Goal: Task Accomplishment & Management: Manage account settings

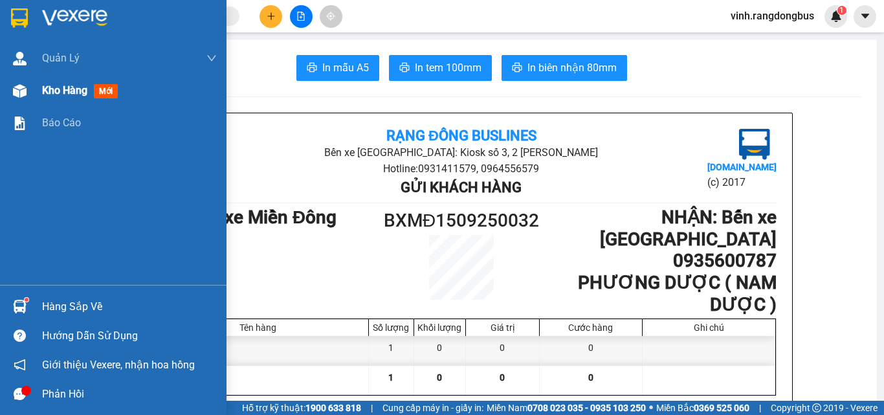
drag, startPoint x: 0, startPoint y: 0, endPoint x: 29, endPoint y: 89, distance: 93.9
click at [29, 89] on div at bounding box center [19, 91] width 23 height 23
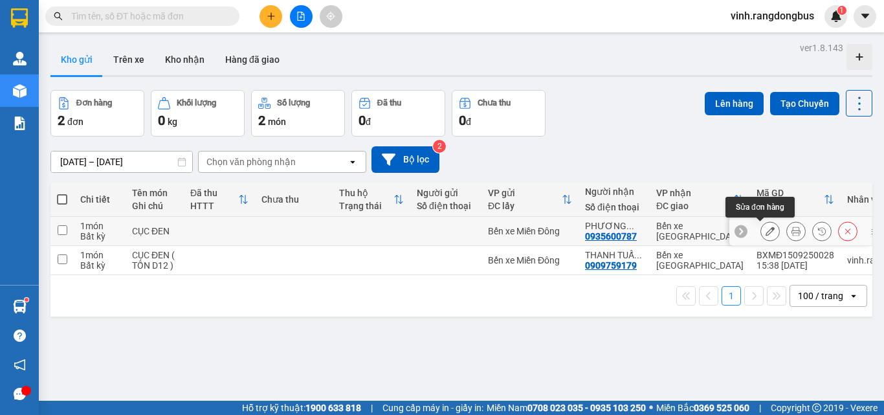
click at [766, 234] on icon at bounding box center [770, 230] width 9 height 9
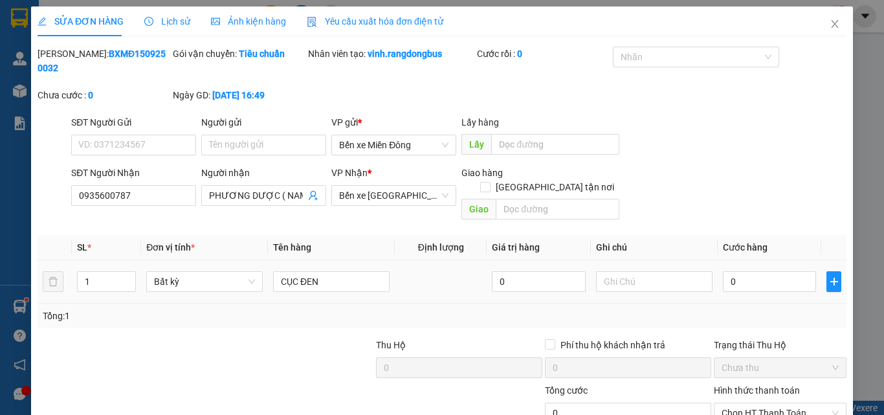
type input "0935600787"
type input "PHƯƠNG DƯỢC ( NAM DƯỢC )"
click at [373, 271] on input "CỤC ĐEN" at bounding box center [331, 281] width 116 height 21
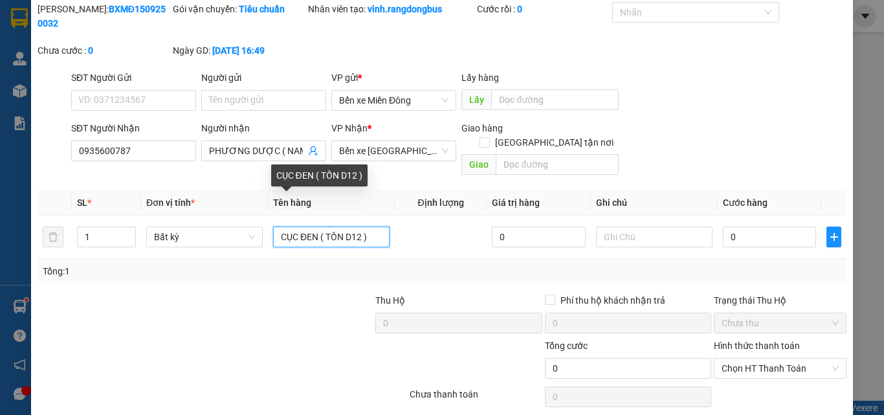
scroll to position [67, 0]
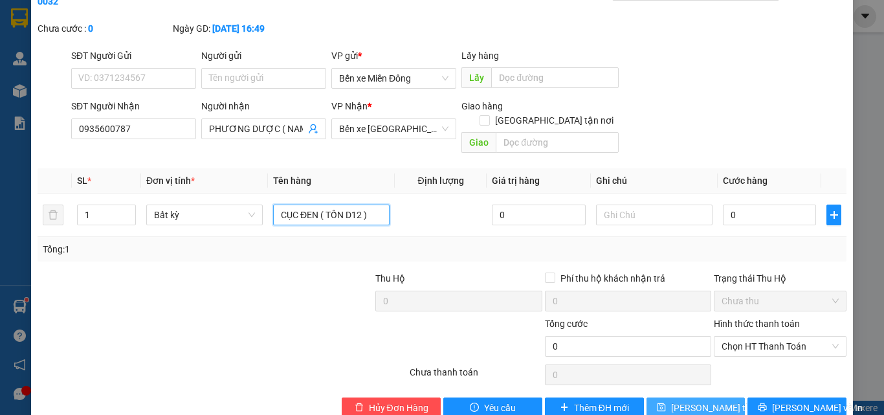
type input "CỤC ĐEN ( TỒN D12 )"
click at [700, 397] on button "[PERSON_NAME] thay đổi" at bounding box center [695, 407] width 99 height 21
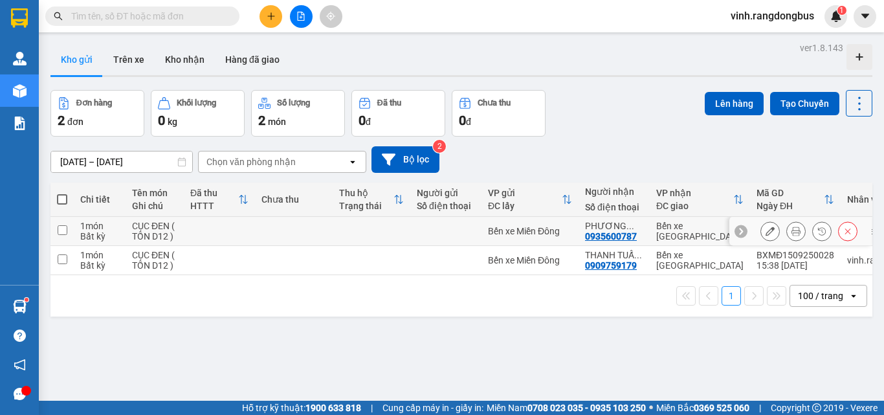
click at [791, 226] on icon at bounding box center [795, 230] width 9 height 9
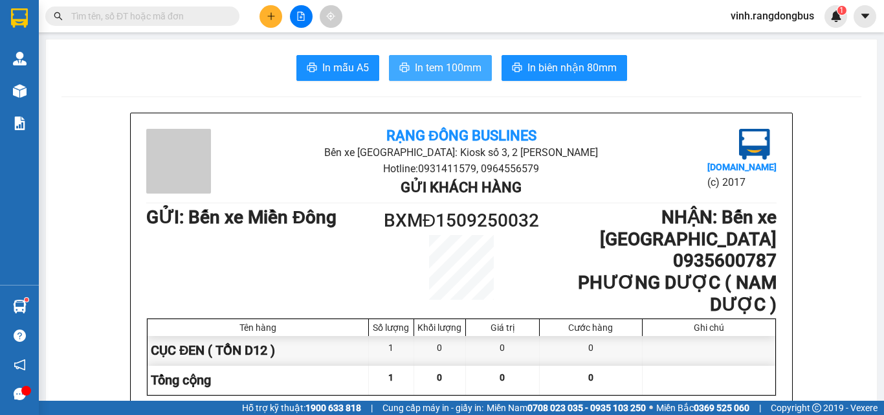
click at [470, 72] on span "In tem 100mm" at bounding box center [448, 68] width 67 height 16
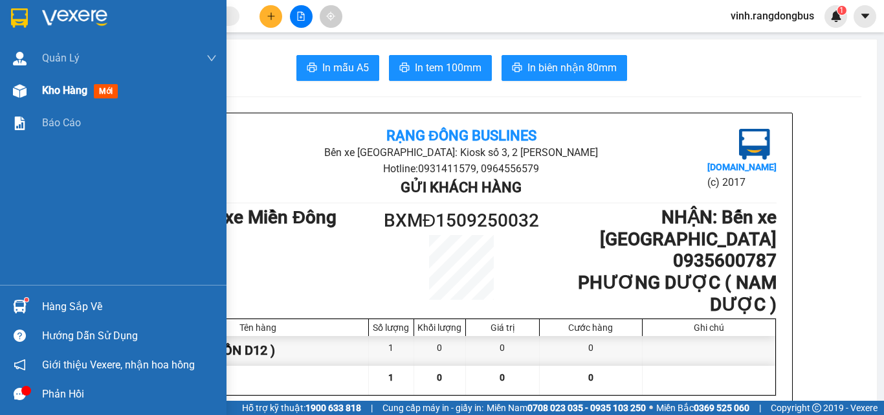
click at [33, 89] on div "Kho hàng mới" at bounding box center [113, 90] width 226 height 32
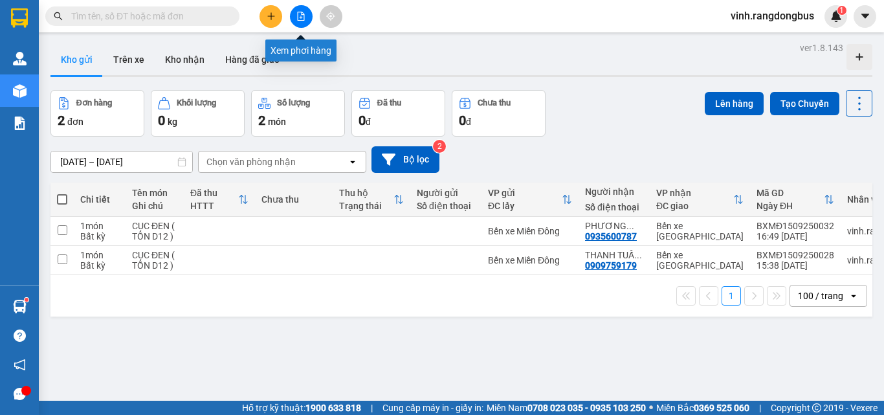
click at [305, 19] on icon "file-add" at bounding box center [300, 16] width 9 height 9
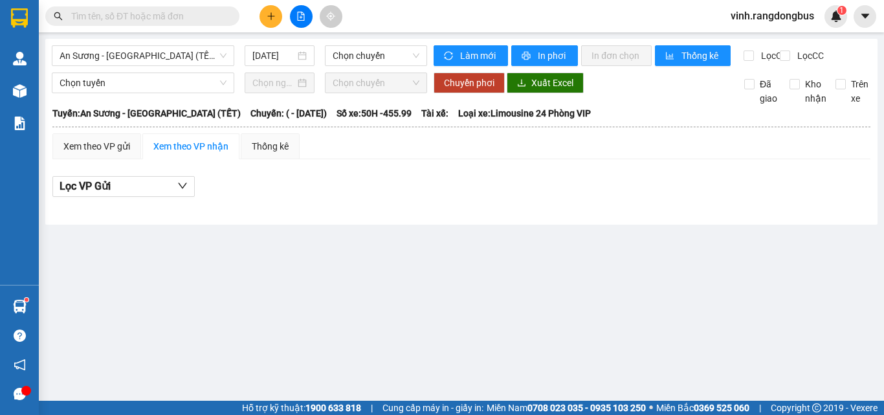
click at [148, 54] on span "An Sương - [GEOGRAPHIC_DATA] (TẾT)" at bounding box center [143, 55] width 167 height 19
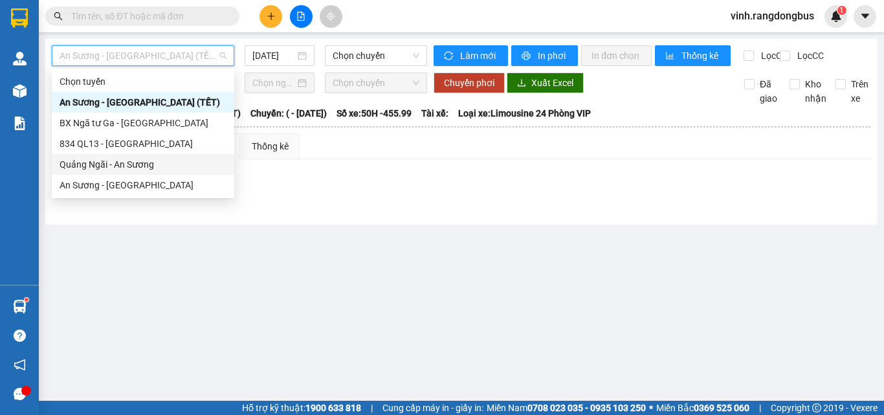
click at [131, 167] on div "Quảng Ngãi - An Sương" at bounding box center [143, 164] width 167 height 14
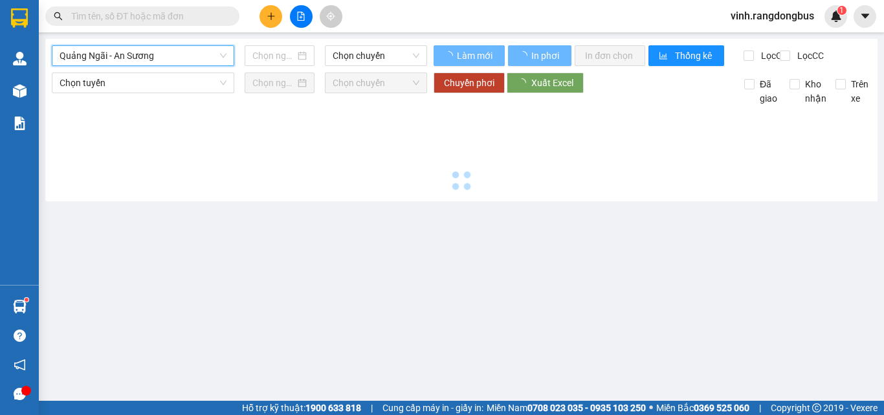
type input "[DATE]"
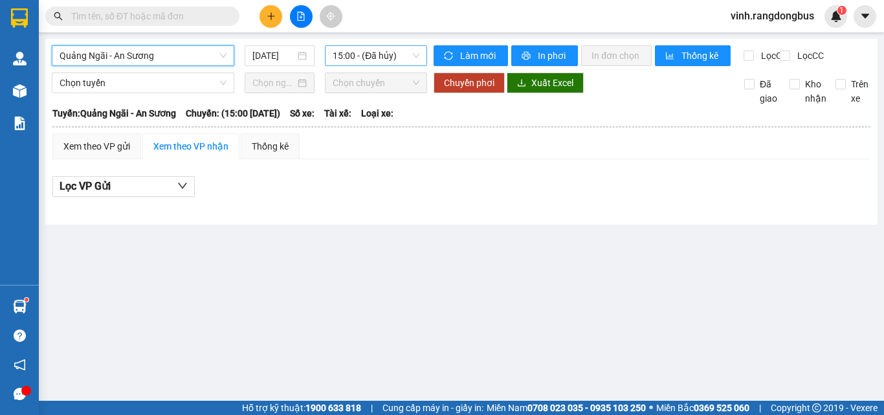
click at [357, 58] on span "15:00 - (Đã hủy)" at bounding box center [376, 55] width 87 height 19
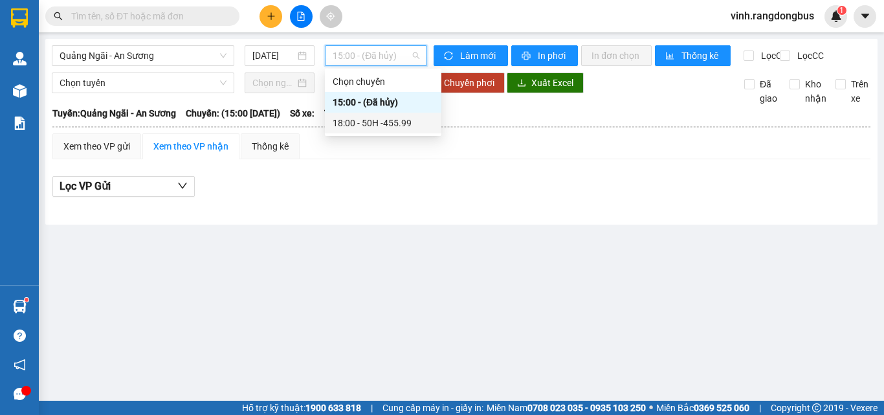
click at [371, 126] on div "18:00 - 50H -455.99" at bounding box center [383, 123] width 101 height 14
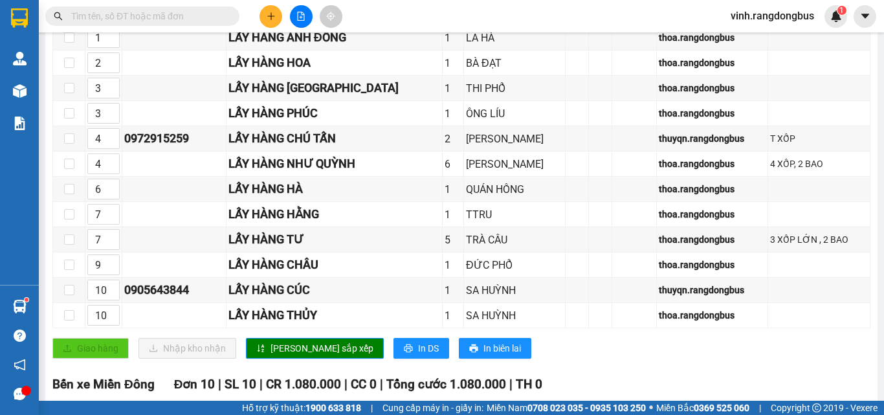
scroll to position [65, 0]
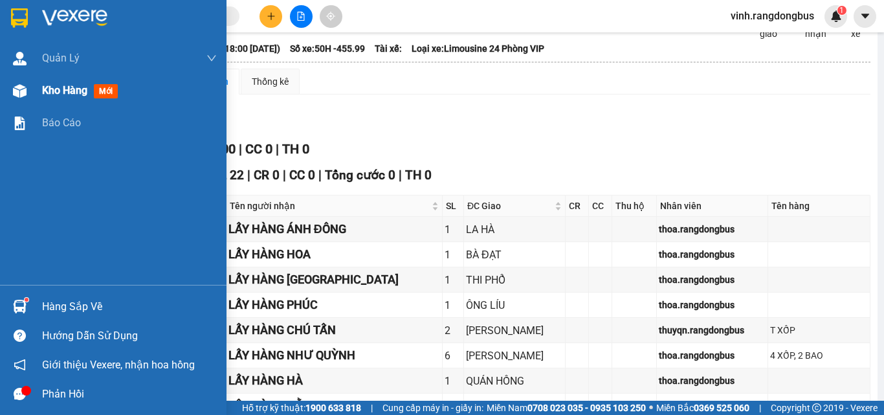
click at [41, 92] on div "Kho hàng mới" at bounding box center [113, 90] width 226 height 32
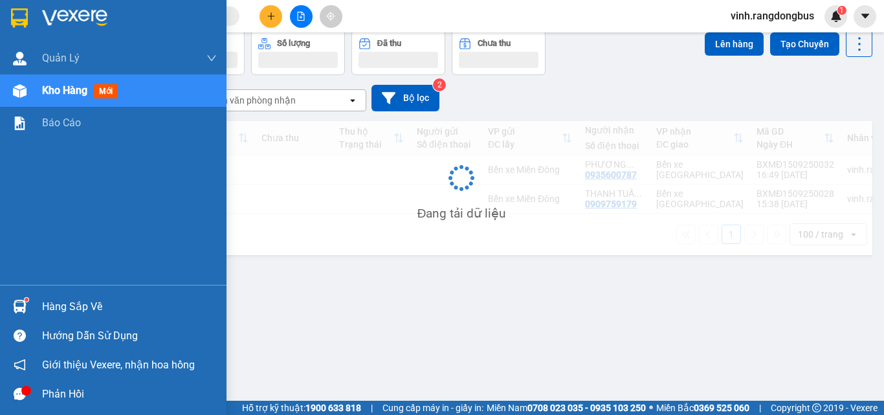
scroll to position [60, 0]
